Goal: Understand process/instructions: Learn how to perform a task or action

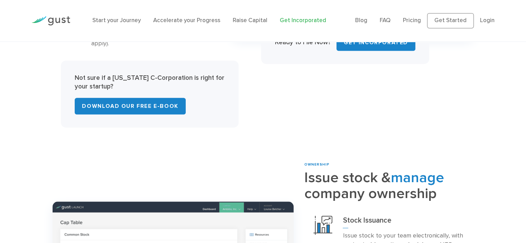
scroll to position [484, 0]
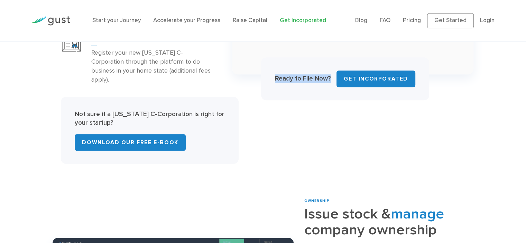
drag, startPoint x: 273, startPoint y: 74, endPoint x: 330, endPoint y: 73, distance: 56.4
click at [330, 73] on div "Ready to File Now? Get INCORPORATED" at bounding box center [345, 78] width 168 height 43
click at [310, 94] on div "Ready to File Now? Get INCORPORATED" at bounding box center [345, 78] width 168 height 43
drag, startPoint x: 293, startPoint y: 73, endPoint x: 272, endPoint y: 78, distance: 22.0
click at [272, 78] on div "Ready to File Now? Get INCORPORATED" at bounding box center [345, 78] width 168 height 43
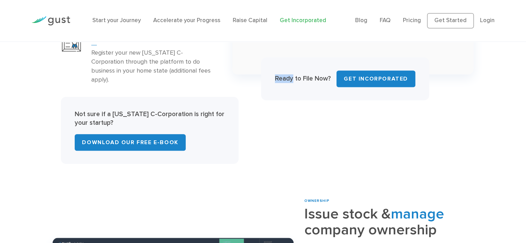
click at [261, 113] on div "INCORPORATION Form a company optimized for growth Incorporate a Startup Foreign…" at bounding box center [262, 11] width 431 height 306
drag, startPoint x: 110, startPoint y: 114, endPoint x: 71, endPoint y: 118, distance: 39.9
click at [71, 118] on div "Not sure if a Delaware C-Corporation is right for your startup? Download Our Fr…" at bounding box center [149, 130] width 177 height 67
click at [242, 137] on div "INCORPORATION Form a company optimized for growth Incorporate a Startup Foreign…" at bounding box center [262, 11] width 431 height 306
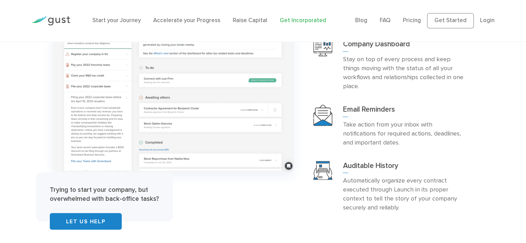
scroll to position [1453, 0]
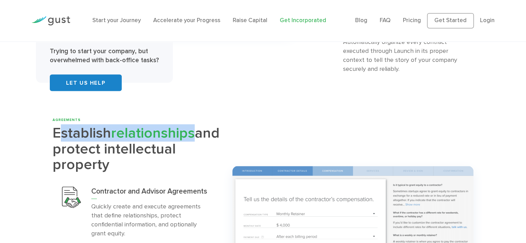
drag, startPoint x: 183, startPoint y: 130, endPoint x: 57, endPoint y: 124, distance: 126.5
click at [57, 126] on h2 "Establish relationships and protect intellectual property" at bounding box center [138, 149] width 170 height 47
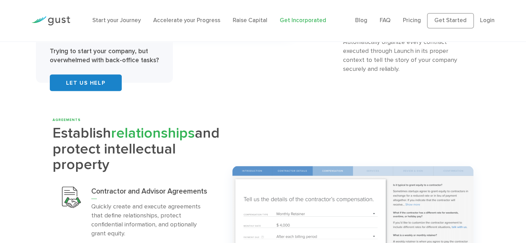
click at [251, 118] on div "AGREEMENTS Establish relationships and protect intellectual property IP Assignm…" at bounding box center [262, 242] width 431 height 249
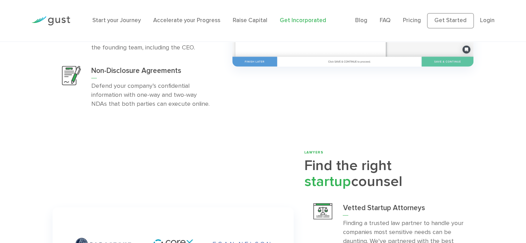
scroll to position [1626, 0]
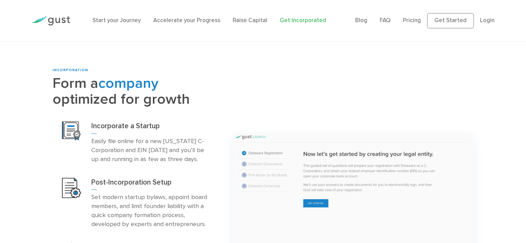
scroll to position [329, 0]
